Goal: Check status: Check status

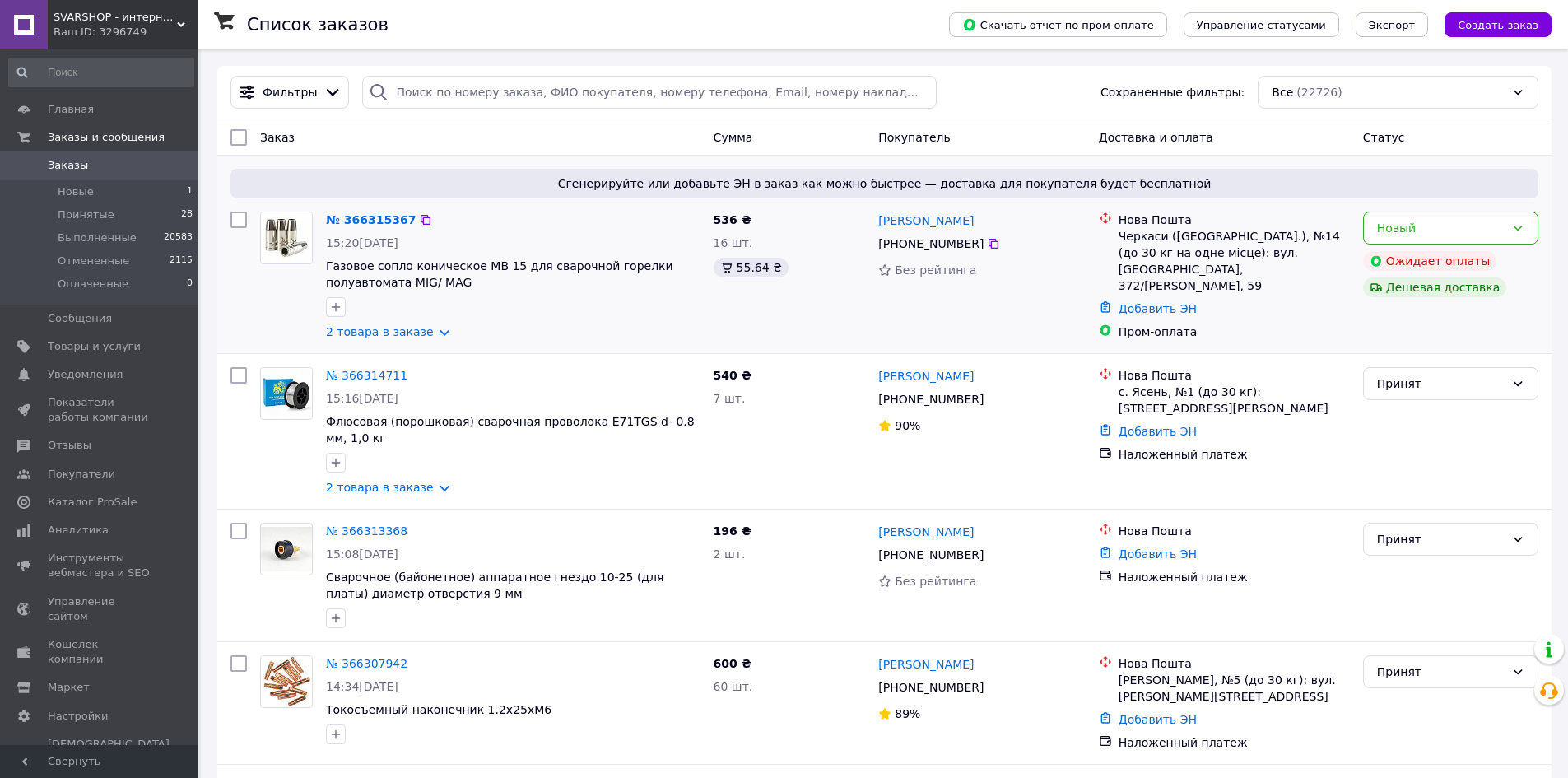
click at [441, 331] on div "2 товара в заказе" at bounding box center [513, 331] width 374 height 16
click at [427, 331] on link "2 товара в заказе" at bounding box center [380, 332] width 108 height 13
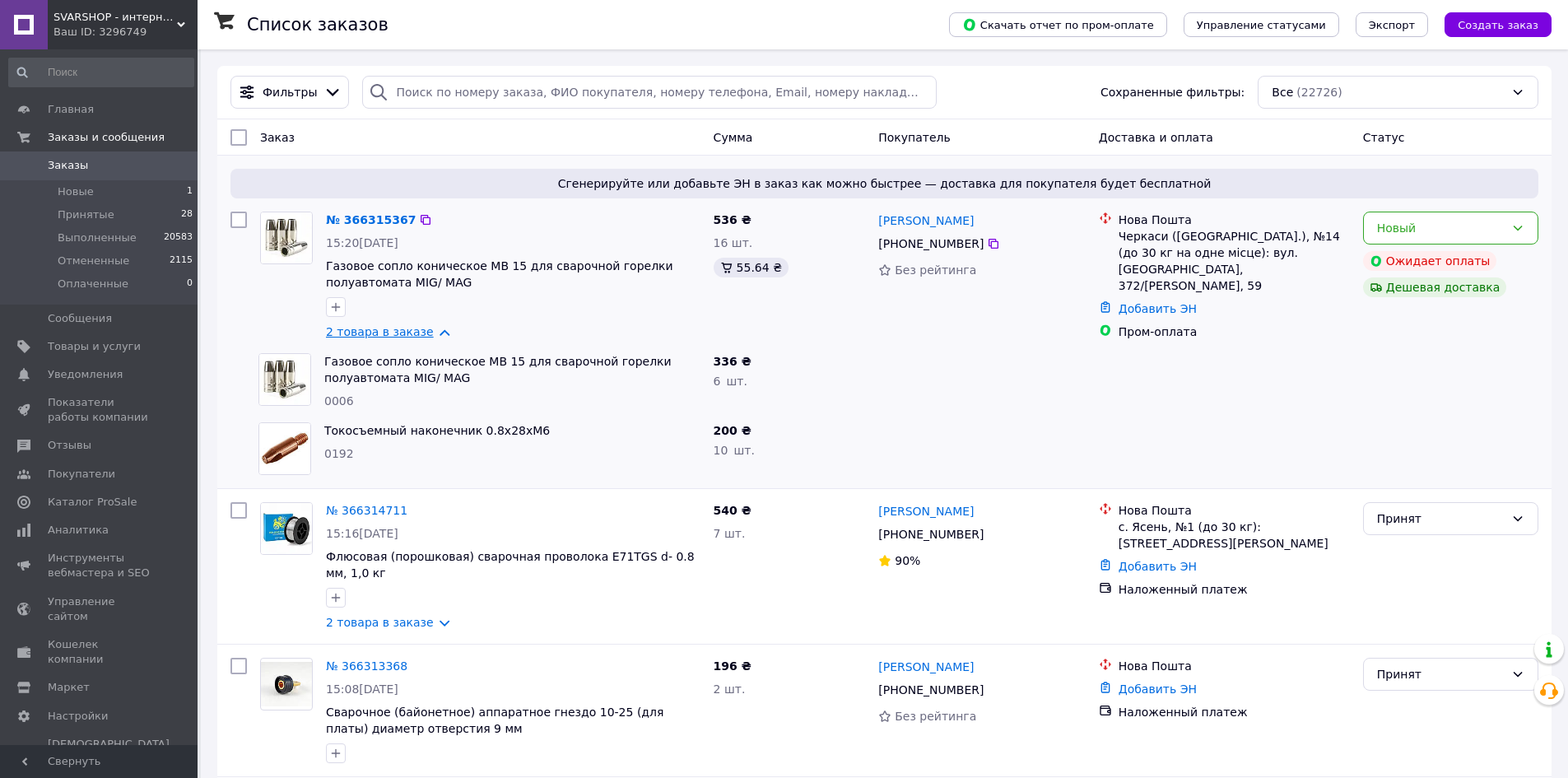
click at [434, 329] on link "2 товара в заказе" at bounding box center [380, 332] width 108 height 13
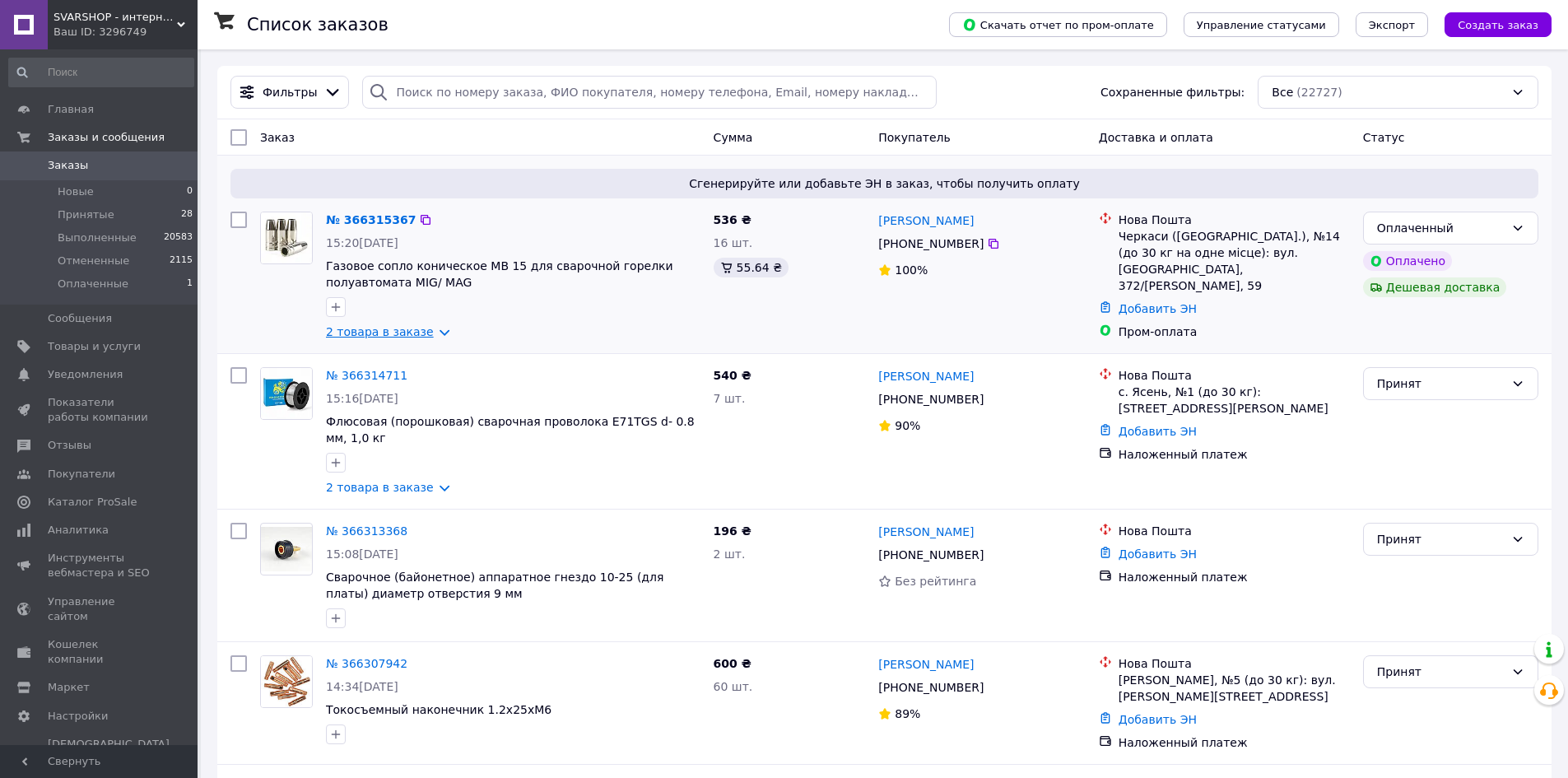
click at [420, 334] on link "2 товара в заказе" at bounding box center [380, 332] width 108 height 13
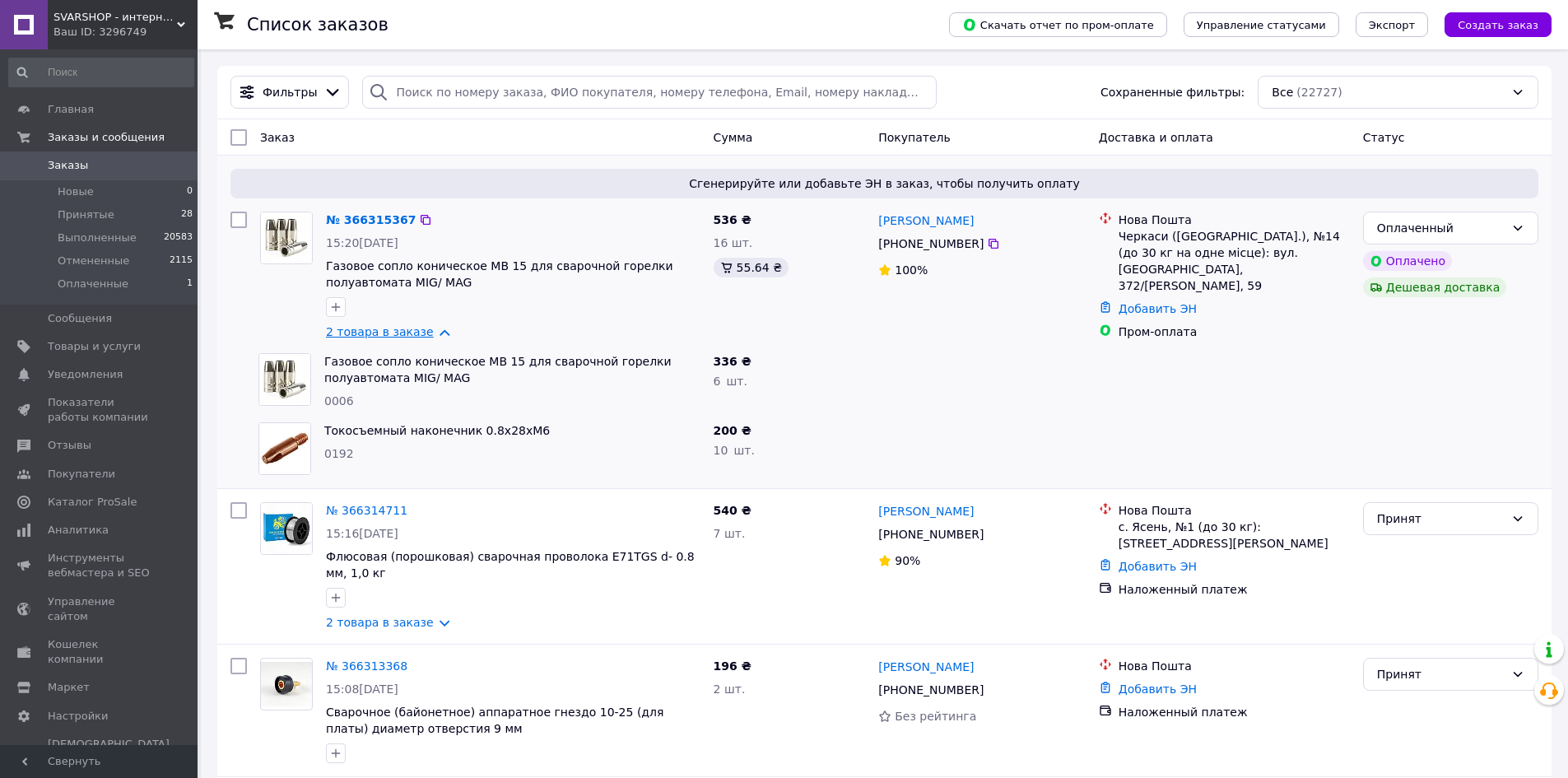
click at [424, 334] on link "2 товара в заказе" at bounding box center [380, 332] width 108 height 13
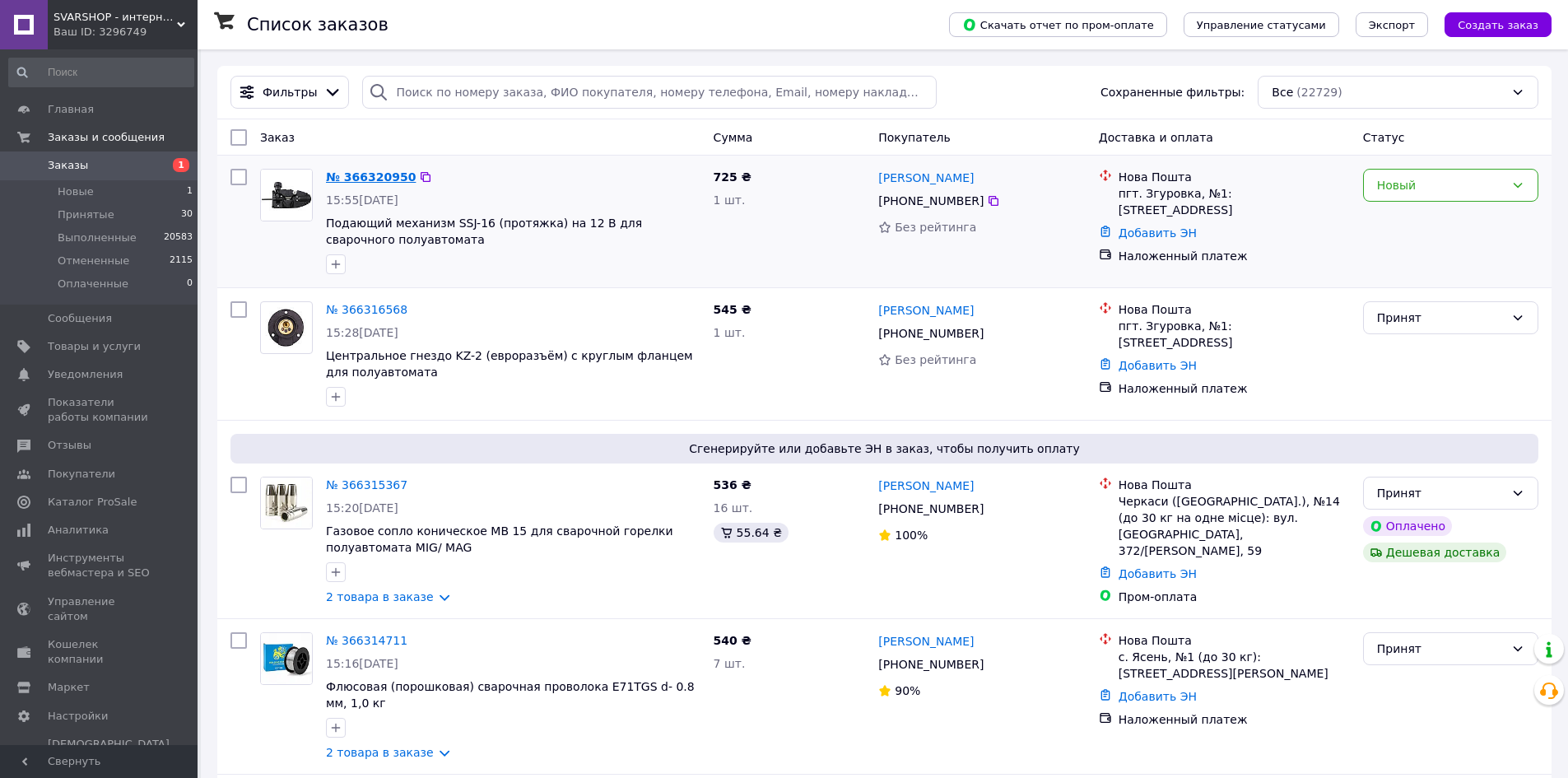
click at [381, 178] on link "№ 366320950" at bounding box center [371, 177] width 90 height 13
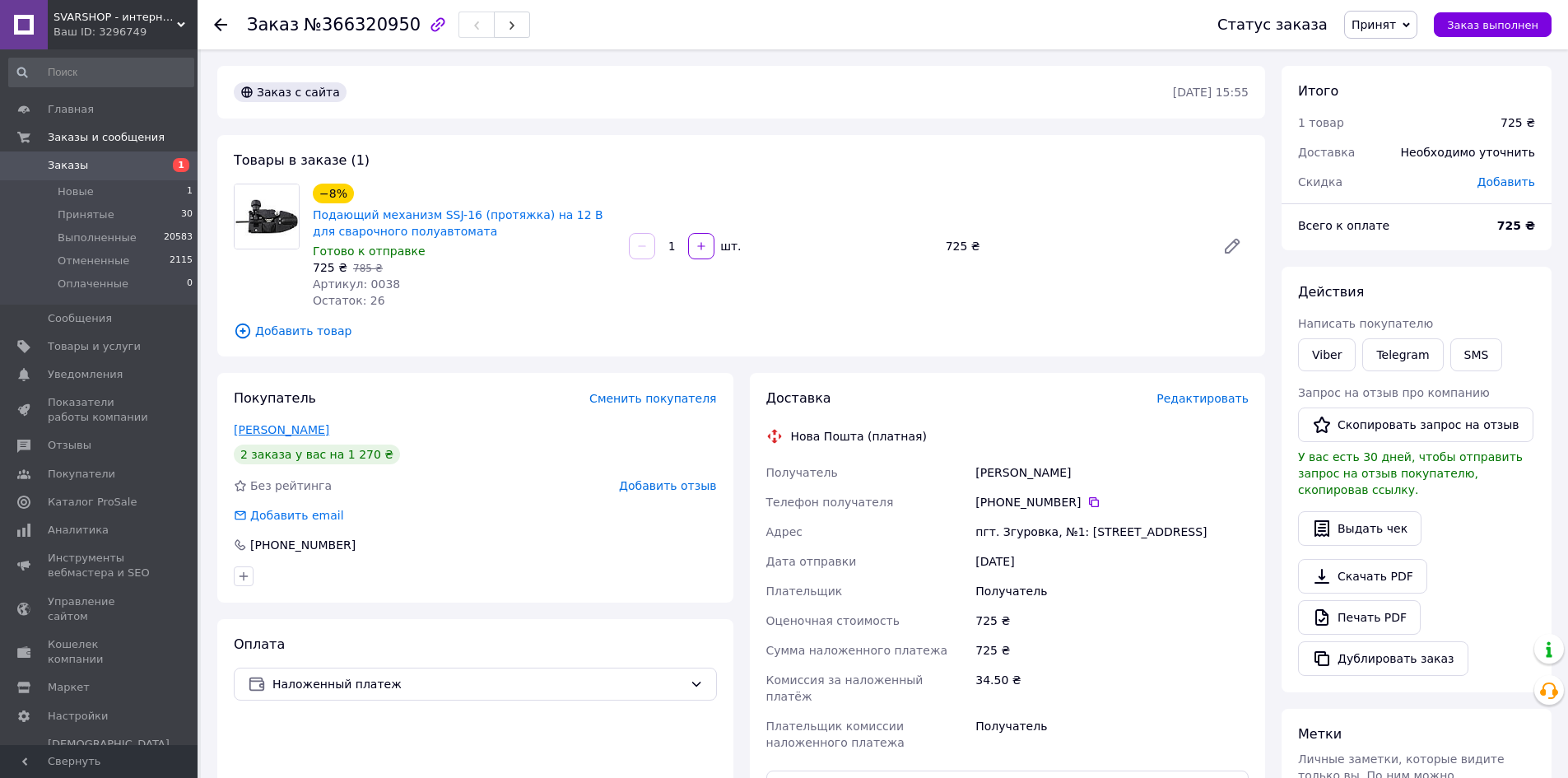
click at [279, 428] on link "Крестьянчик Андрій" at bounding box center [282, 429] width 96 height 13
